Goal: Task Accomplishment & Management: Use online tool/utility

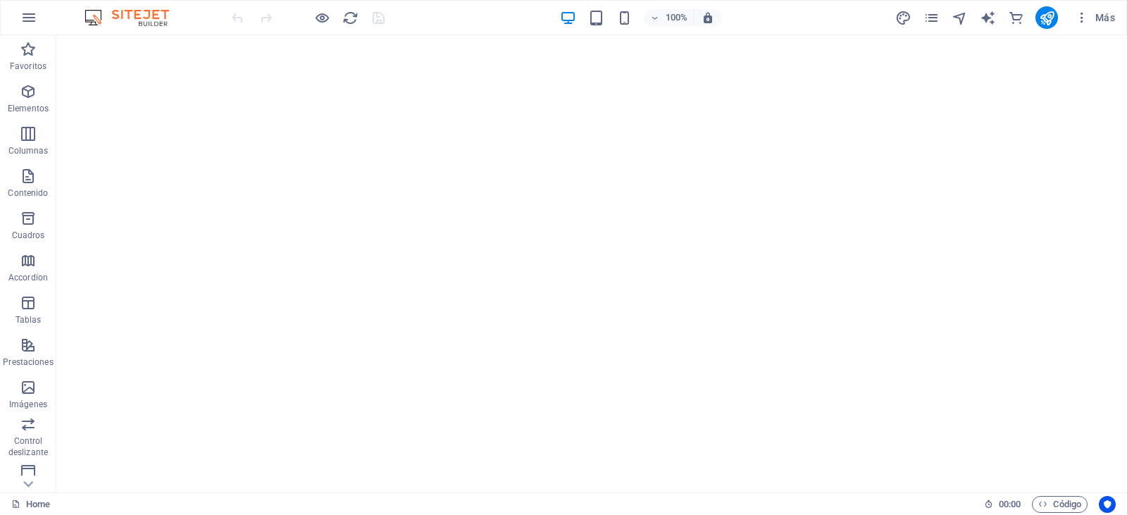
scroll to position [1572, 0]
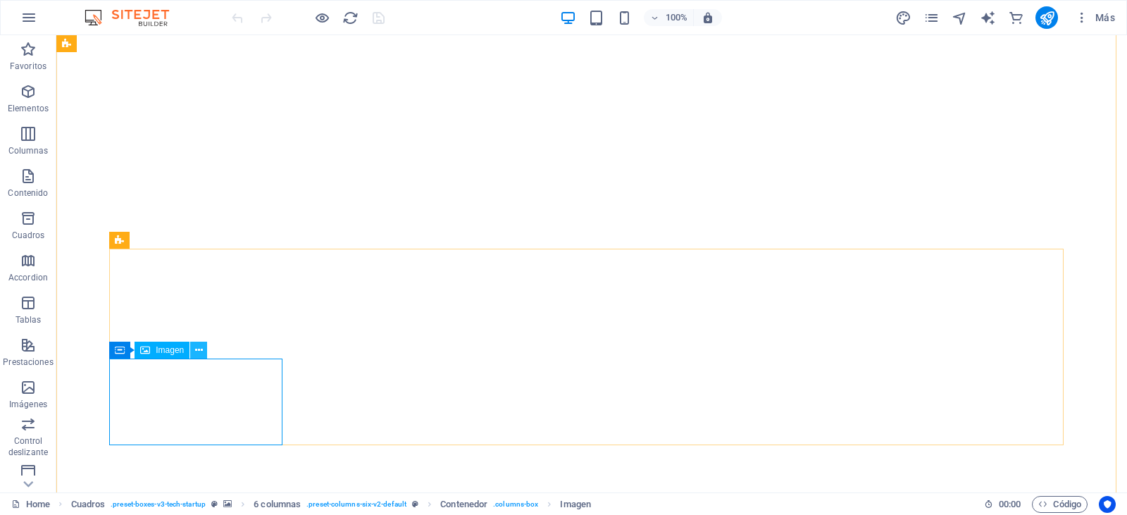
click at [197, 353] on icon at bounding box center [199, 350] width 8 height 15
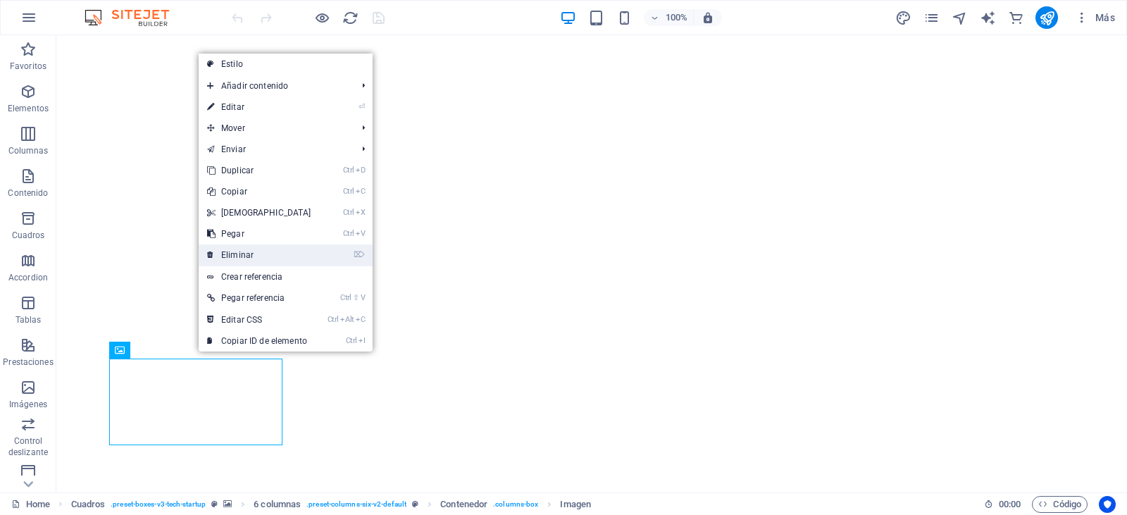
click at [237, 251] on link "⌦ Eliminar" at bounding box center [259, 254] width 121 height 21
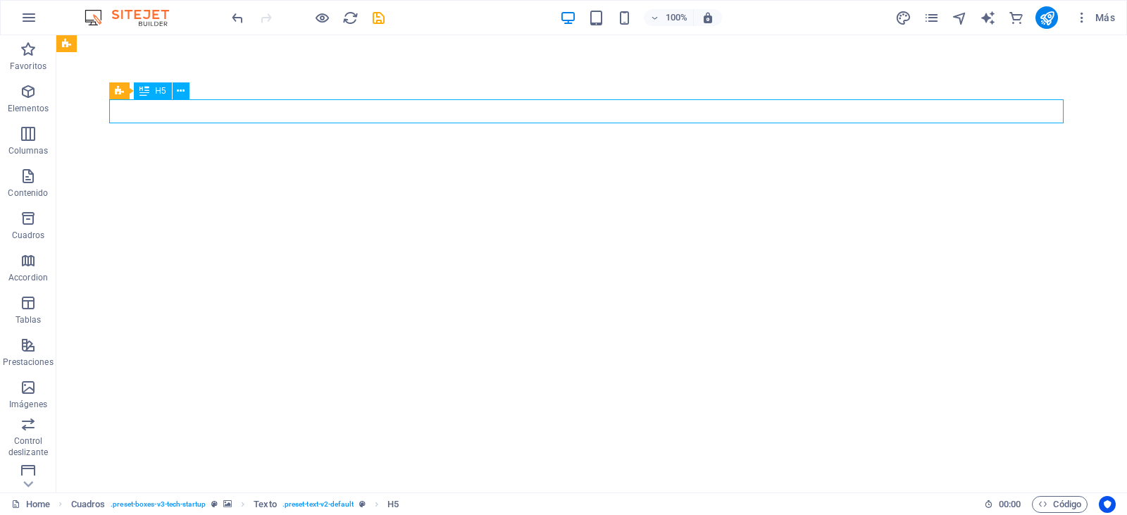
click at [74, 127] on figure at bounding box center [591, 336] width 1071 height 1619
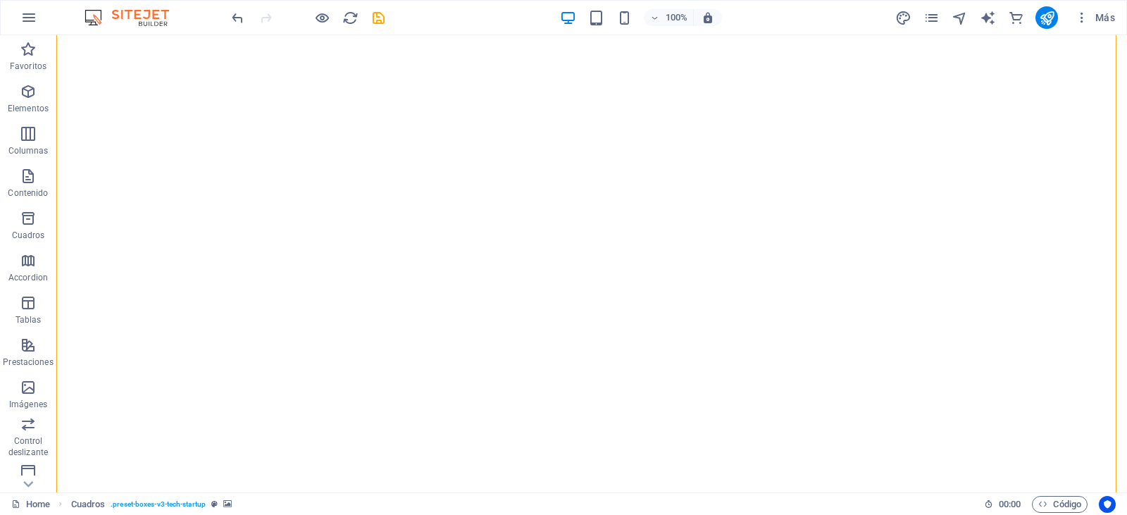
scroll to position [1908, 0]
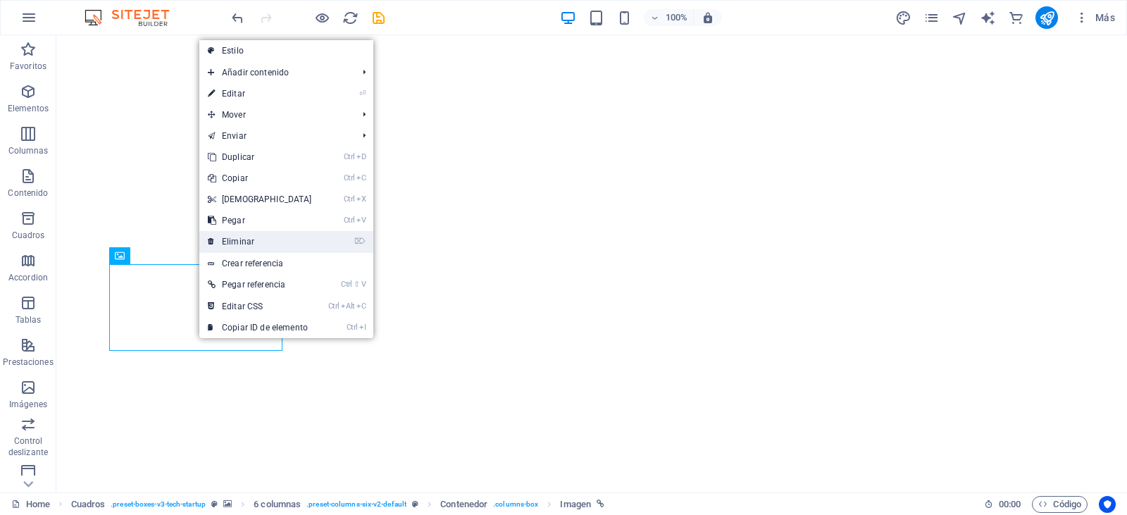
click at [249, 242] on link "⌦ Eliminar" at bounding box center [259, 241] width 121 height 21
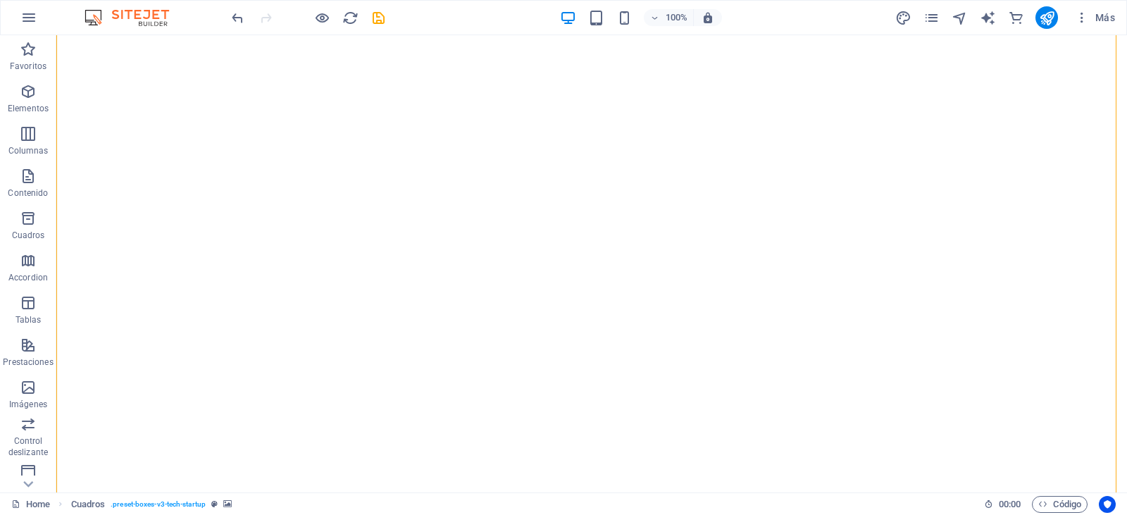
drag, startPoint x: 396, startPoint y: 318, endPoint x: 181, endPoint y: 321, distance: 214.9
drag, startPoint x: 451, startPoint y: 292, endPoint x: 237, endPoint y: 289, distance: 213.5
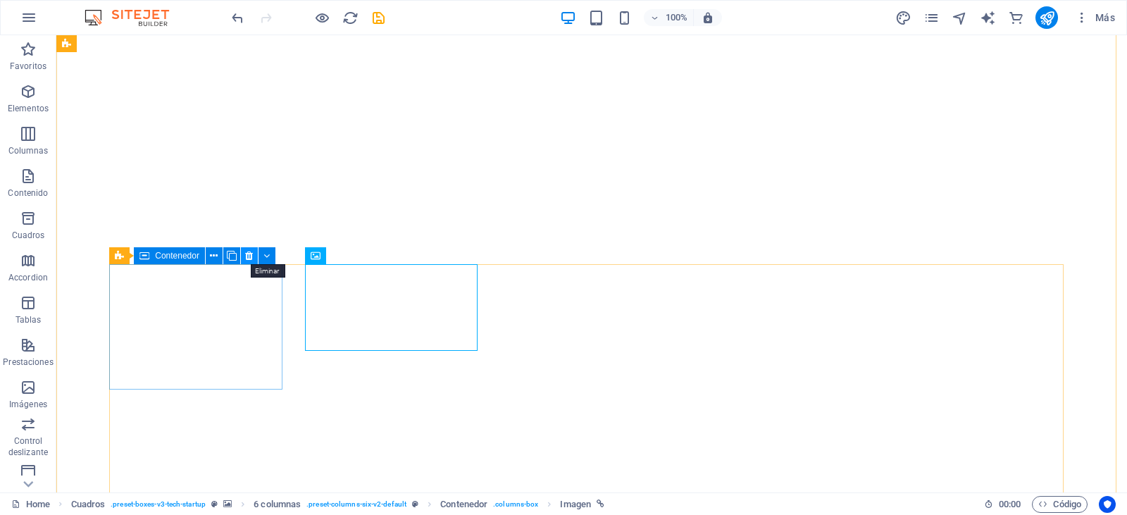
click at [250, 254] on icon at bounding box center [249, 256] width 8 height 15
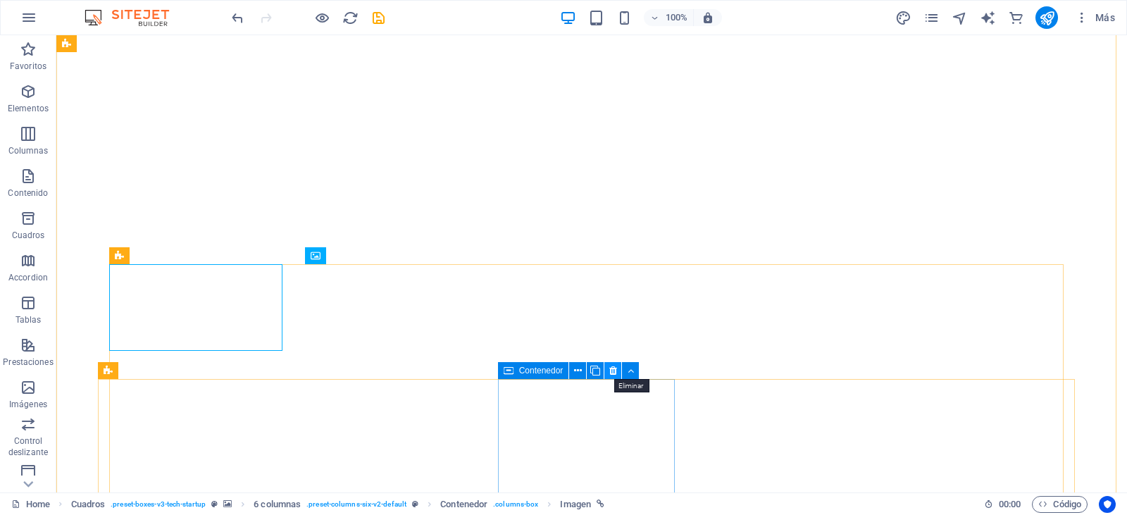
click at [611, 373] on icon at bounding box center [613, 370] width 8 height 15
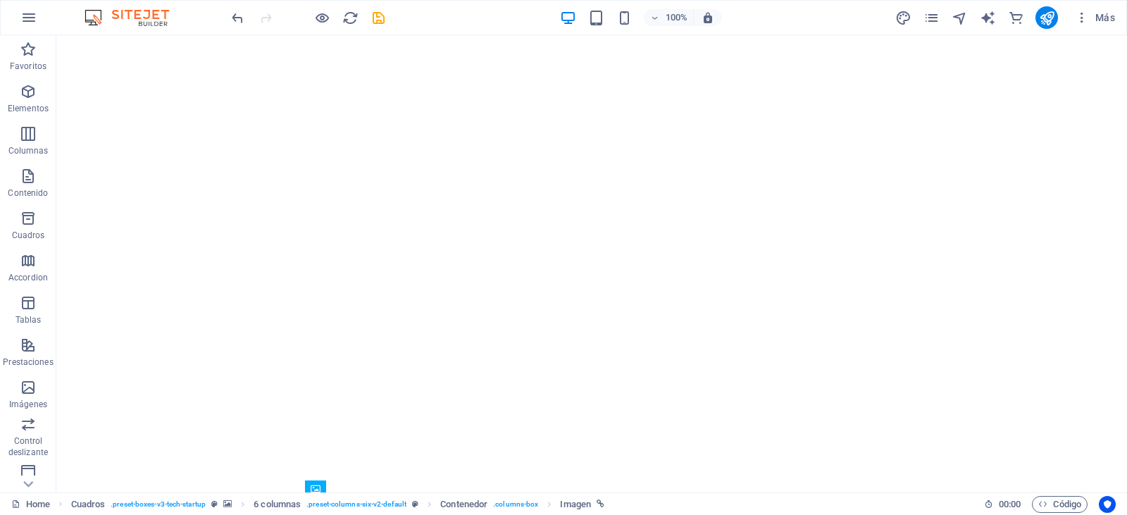
scroll to position [1674, 0]
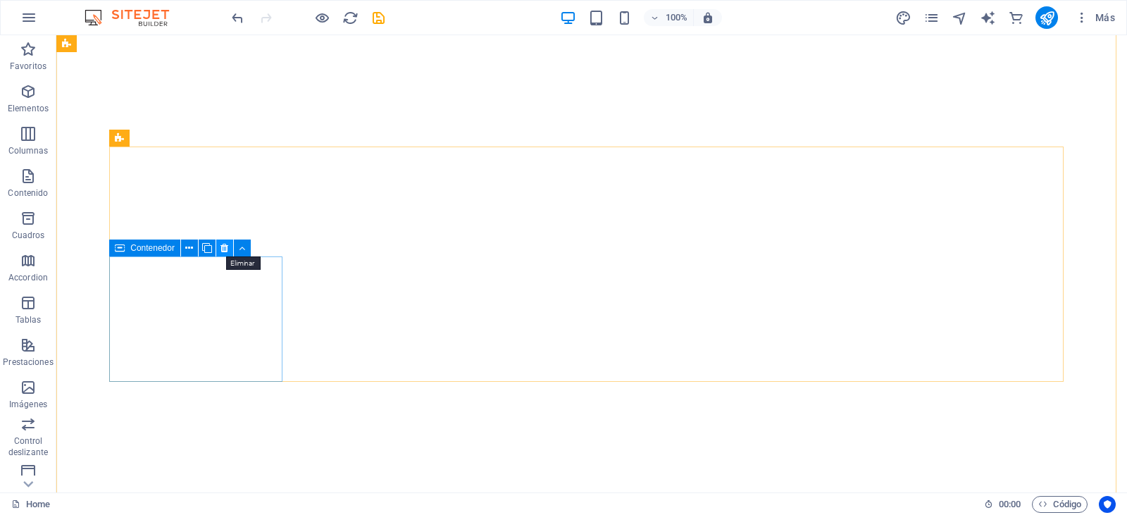
click at [223, 249] on icon at bounding box center [224, 248] width 8 height 15
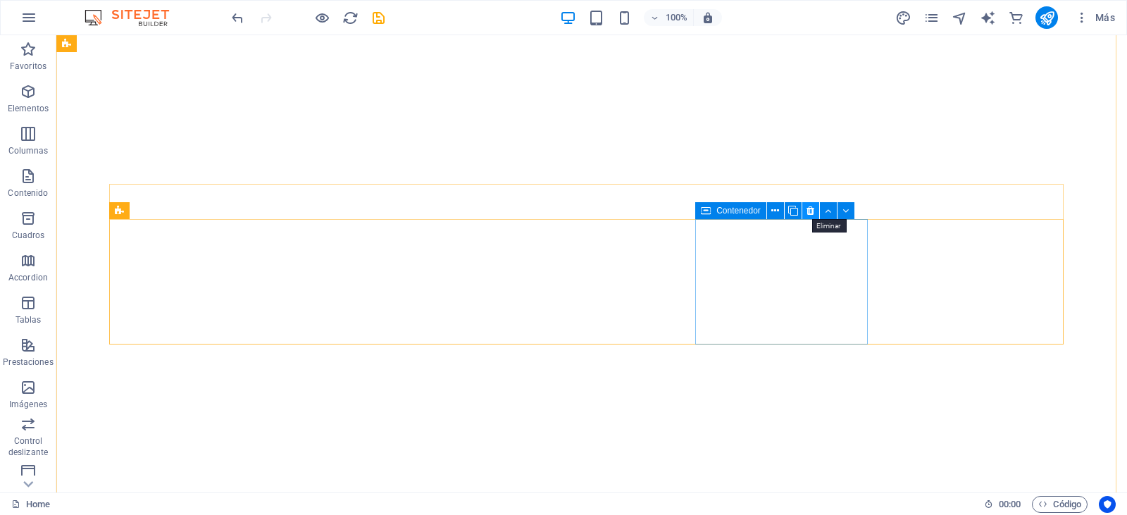
click at [810, 209] on icon at bounding box center [811, 211] width 8 height 15
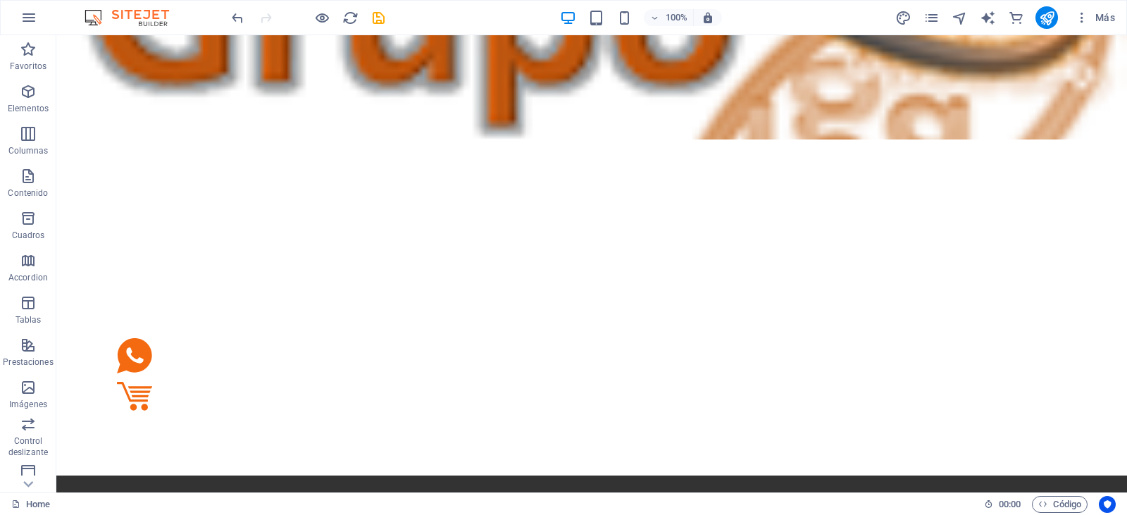
scroll to position [78, 0]
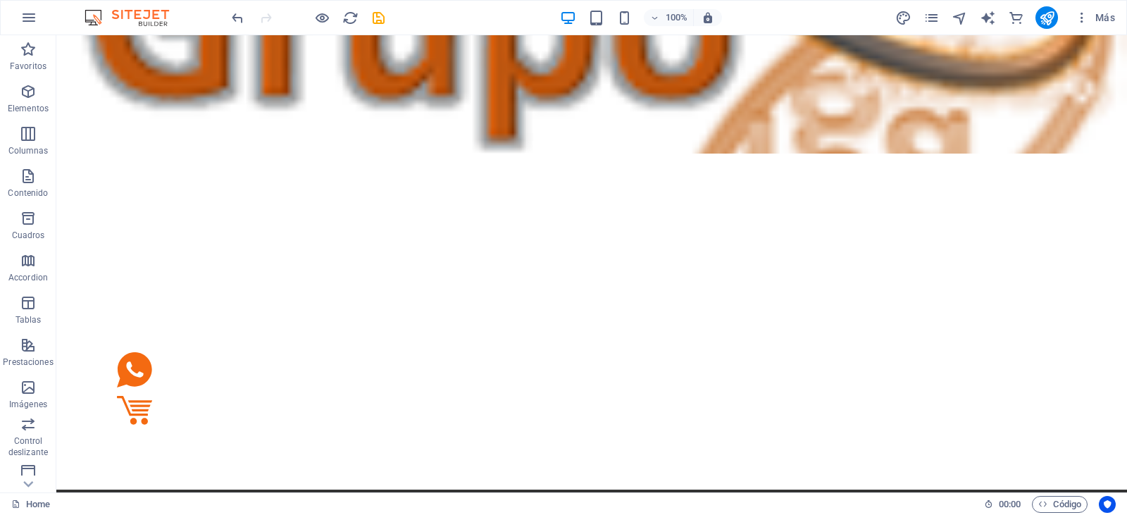
scroll to position [0, 0]
